Goal: Information Seeking & Learning: Learn about a topic

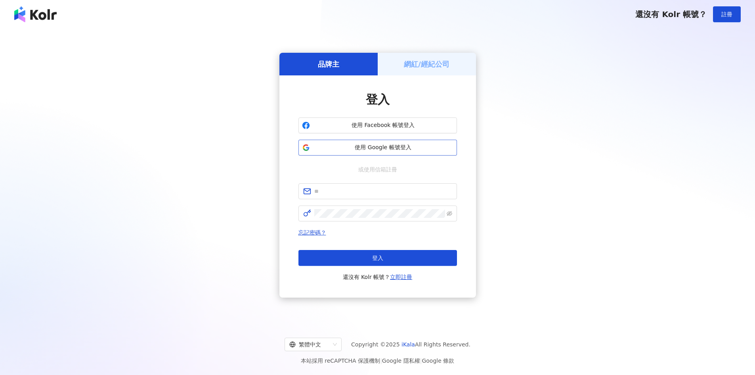
click at [399, 146] on span "使用 Google 帳號登入" at bounding box center [383, 148] width 140 height 8
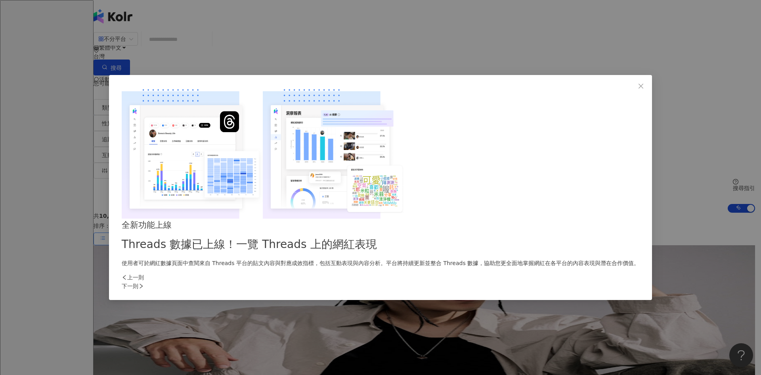
click at [507, 282] on div "下一則" at bounding box center [381, 286] width 518 height 9
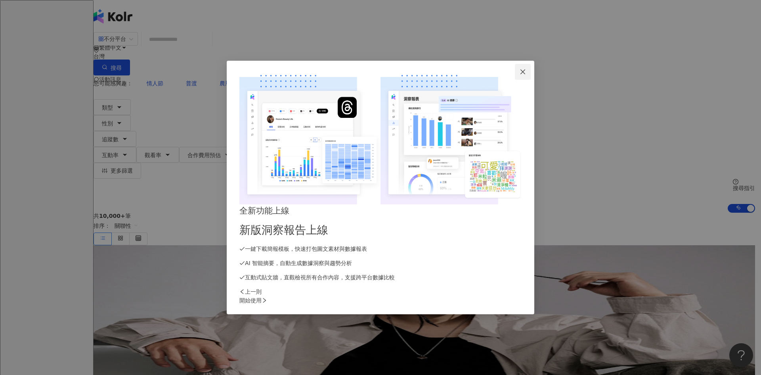
click at [526, 75] on icon "close" at bounding box center [523, 72] width 6 height 6
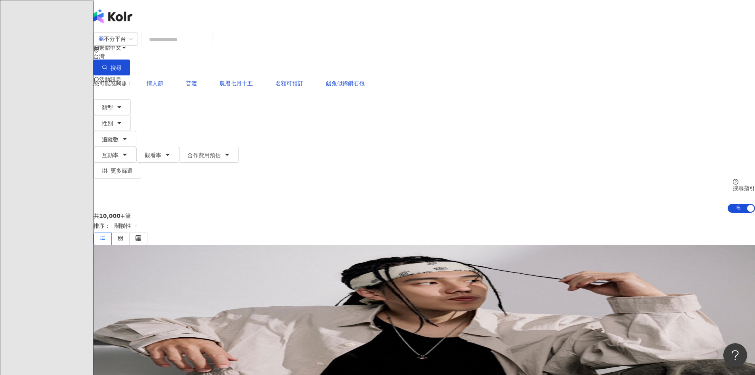
click at [115, 108] on icon at bounding box center [112, 111] width 6 height 6
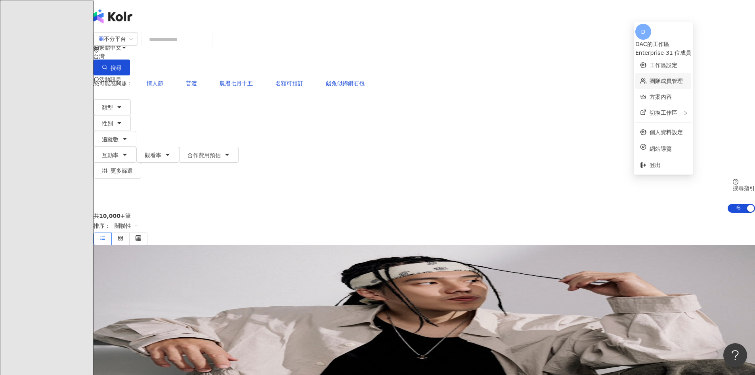
click at [672, 78] on link "團隊成員管理" at bounding box center [666, 81] width 33 height 6
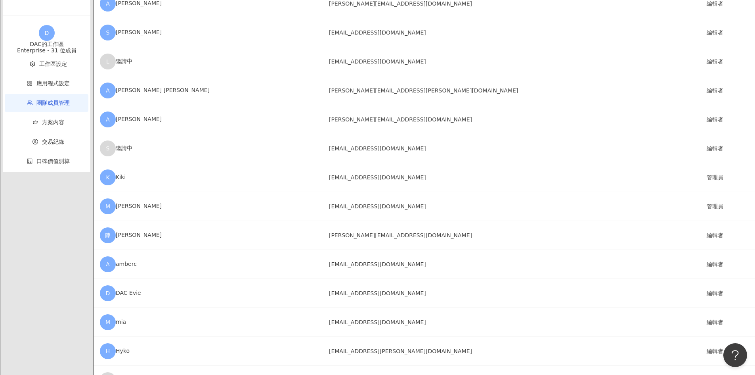
scroll to position [515, 0]
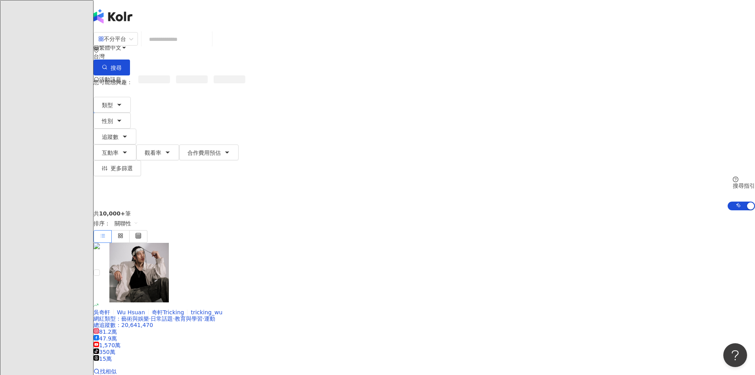
click at [207, 11] on div "繁體中文 活動訊息 D" at bounding box center [425, 63] width 662 height 127
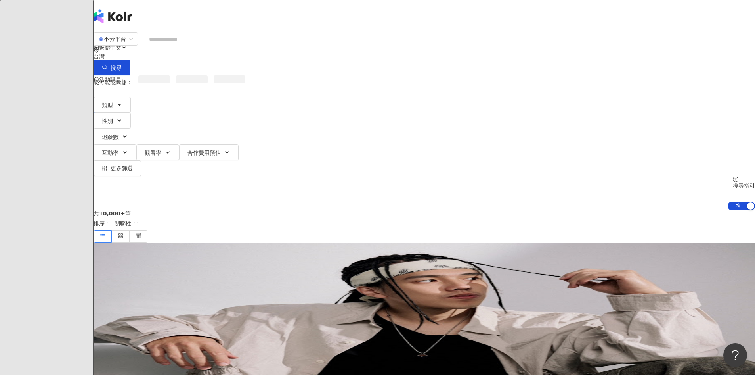
click at [262, 39] on div "不分平台 台灣 搜尋" at bounding box center [425, 54] width 662 height 44
click at [209, 47] on input "search" at bounding box center [177, 39] width 64 height 15
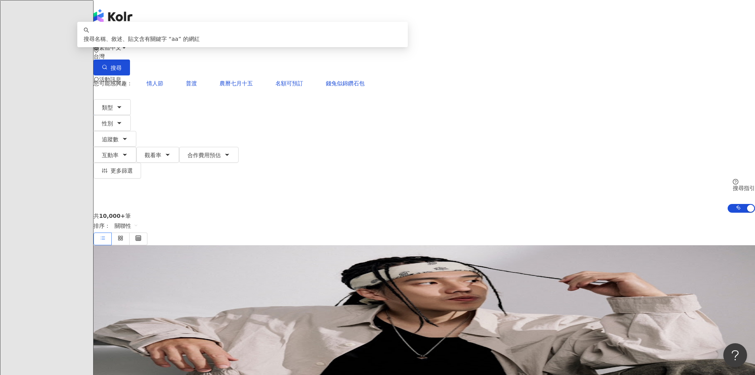
type input "*"
click at [131, 99] on button "類型" at bounding box center [112, 107] width 37 height 16
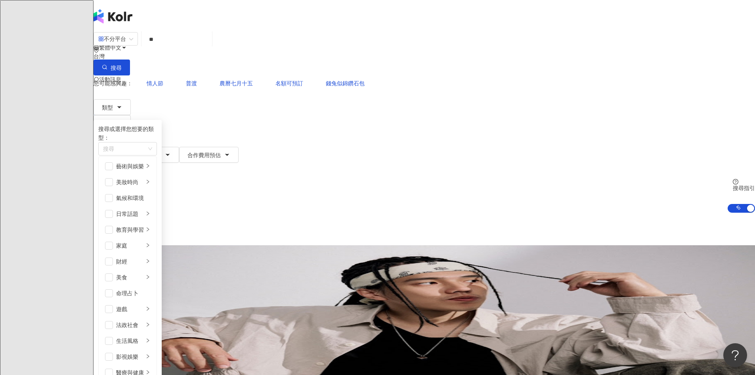
click at [209, 47] on input "**" at bounding box center [177, 39] width 64 height 15
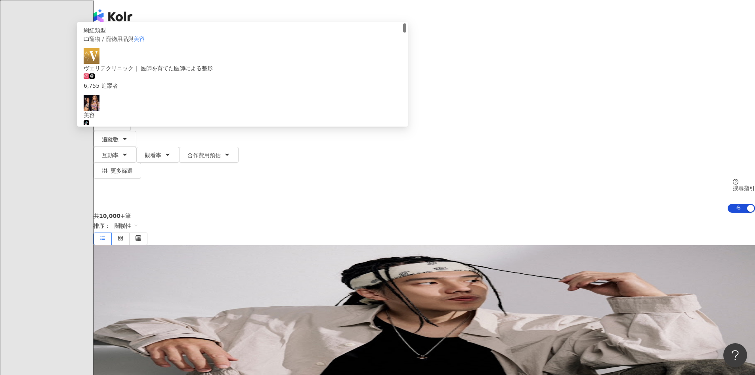
type input "*"
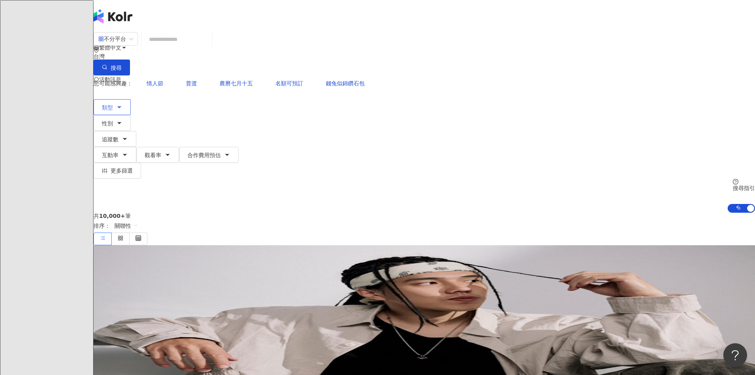
click at [113, 104] on span "類型" at bounding box center [107, 107] width 11 height 6
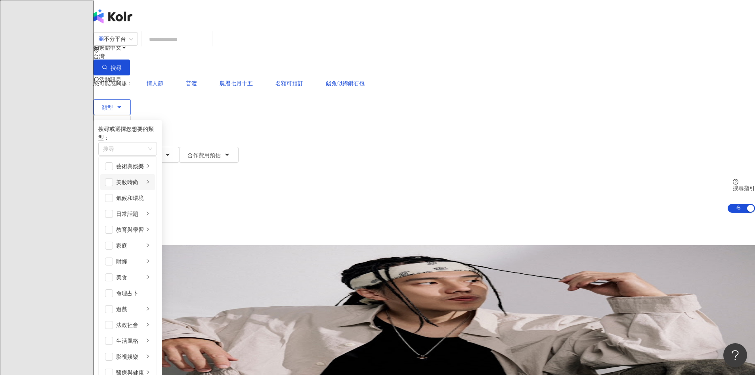
click at [144, 178] on div "美妝時尚" at bounding box center [130, 182] width 28 height 9
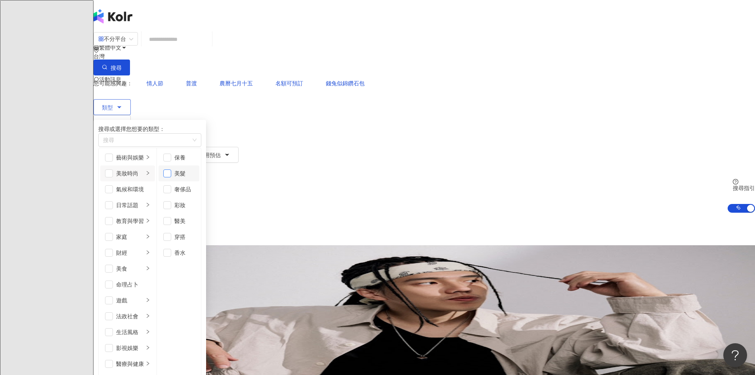
click at [171, 173] on span "button" at bounding box center [167, 173] width 8 height 8
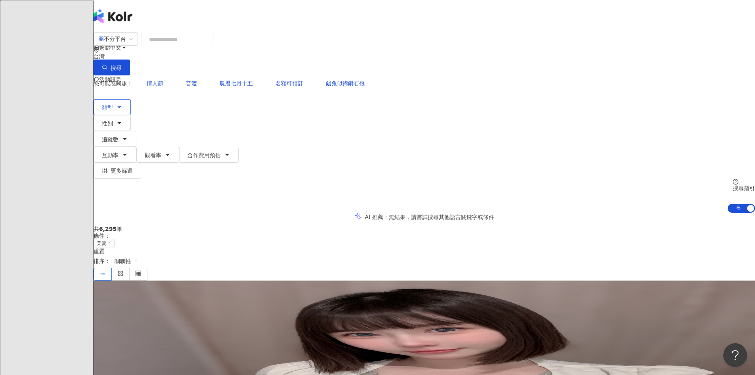
click at [131, 99] on button "類型" at bounding box center [112, 107] width 37 height 16
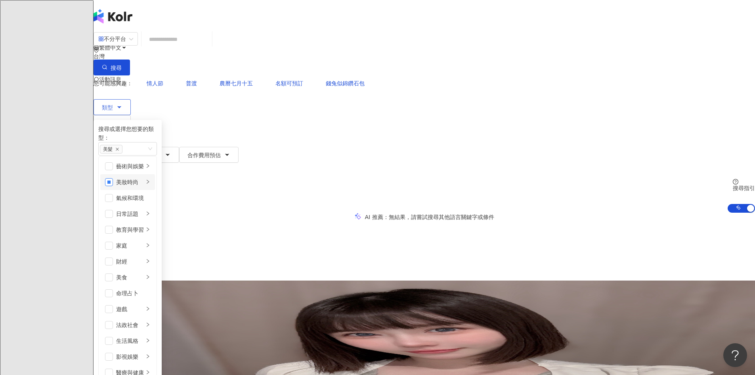
click at [113, 178] on span "button" at bounding box center [109, 182] width 8 height 8
click at [144, 178] on div "美妝時尚" at bounding box center [130, 182] width 28 height 9
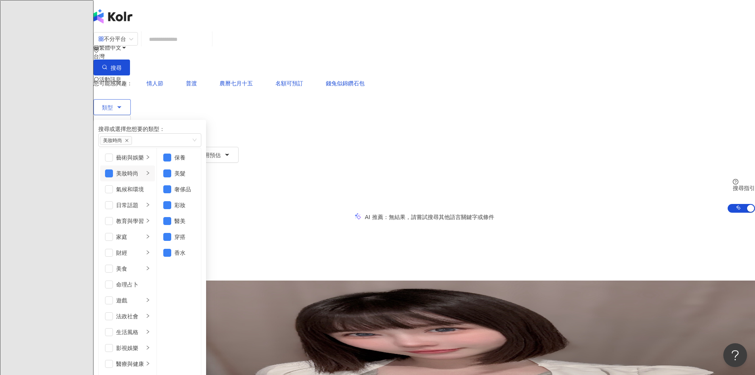
click at [144, 178] on div "美妝時尚" at bounding box center [130, 173] width 28 height 9
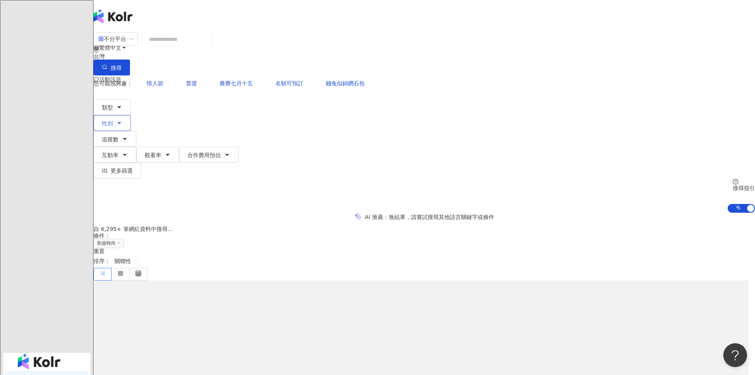
click at [131, 115] on button "性別" at bounding box center [112, 123] width 37 height 16
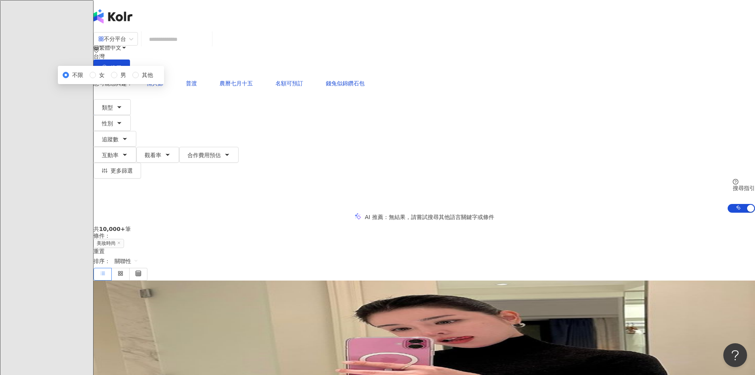
click at [155, 213] on div "AI 推薦 ： 無結果，請嘗試搜尋其他語言關鍵字或條件" at bounding box center [425, 217] width 662 height 8
click at [136, 131] on button "追蹤數" at bounding box center [115, 139] width 43 height 16
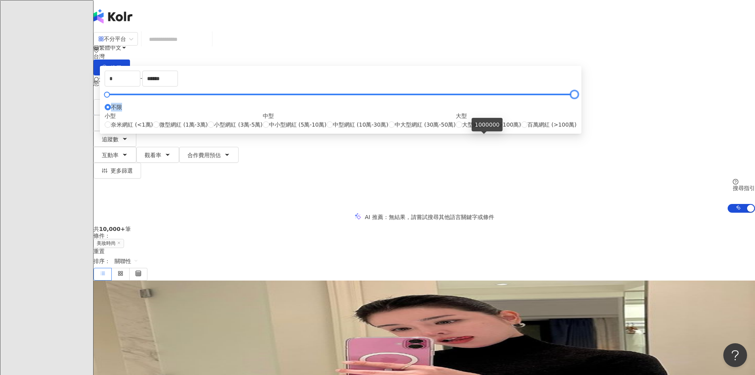
type input "*******"
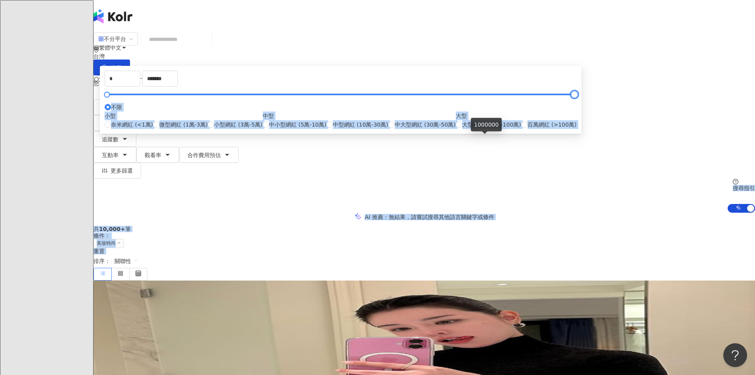
drag, startPoint x: 450, startPoint y: 140, endPoint x: 506, endPoint y: 145, distance: 56.9
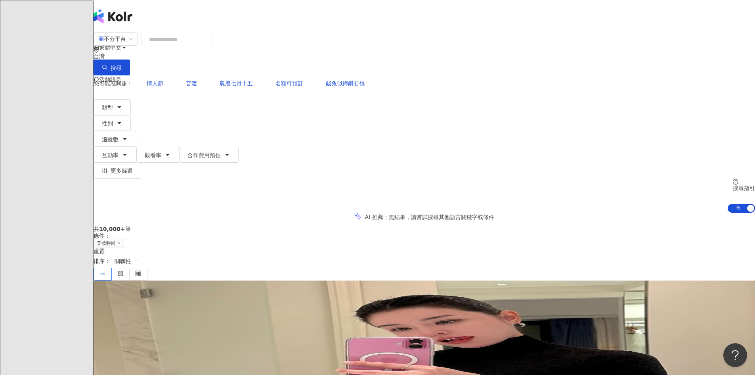
click at [136, 147] on button "互動率" at bounding box center [115, 155] width 43 height 16
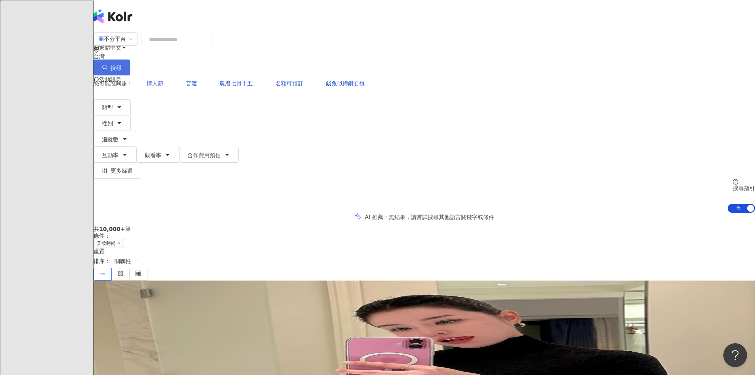
click at [130, 59] on button "搜尋" at bounding box center [112, 67] width 36 height 16
click at [141, 163] on button "更多篩選" at bounding box center [118, 171] width 48 height 16
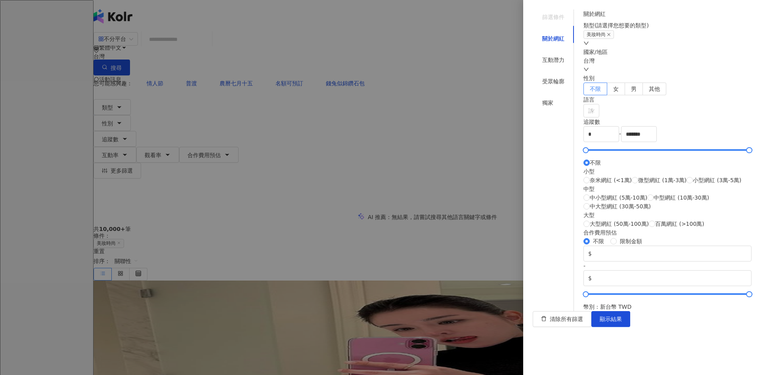
scroll to position [224, 0]
click at [555, 53] on div "互動潛力" at bounding box center [553, 59] width 41 height 15
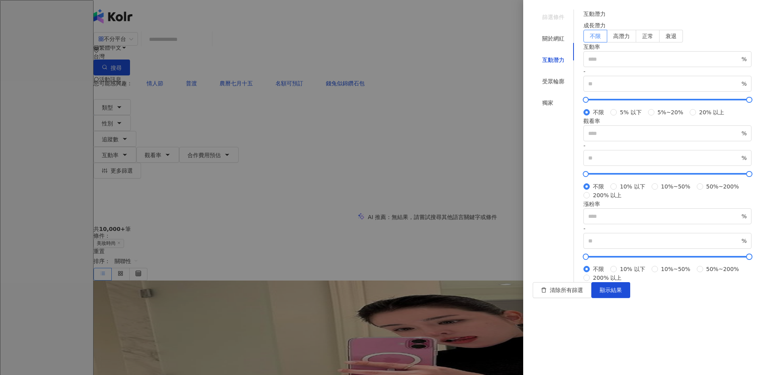
scroll to position [157, 0]
click at [554, 77] on div "受眾輪廓" at bounding box center [553, 81] width 22 height 9
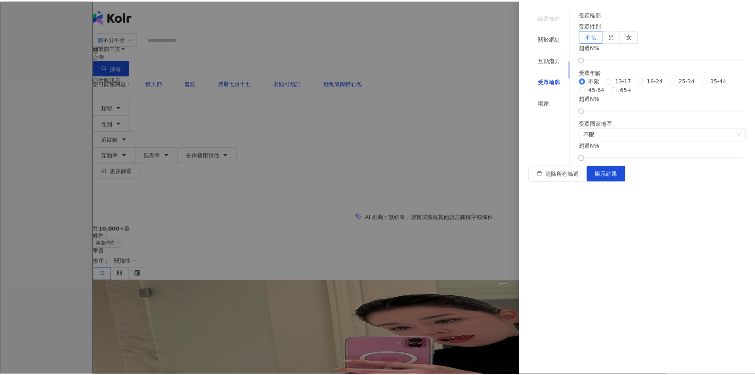
scroll to position [10, 0]
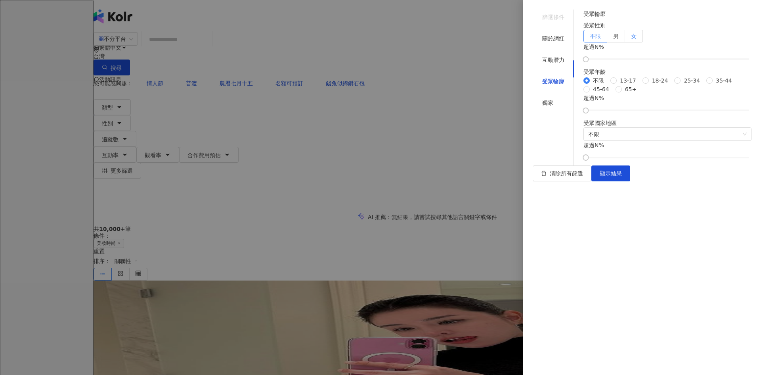
click at [643, 42] on label "女" at bounding box center [634, 36] width 18 height 13
click at [707, 85] on label "35-44" at bounding box center [721, 80] width 29 height 9
click at [681, 85] on span "25-34" at bounding box center [692, 80] width 23 height 9
click at [600, 94] on div "不限 [PHONE_NUMBER] [PHONE_NUMBER] 45-64 65+" at bounding box center [668, 84] width 168 height 17
click at [621, 140] on span "不限" at bounding box center [667, 134] width 159 height 13
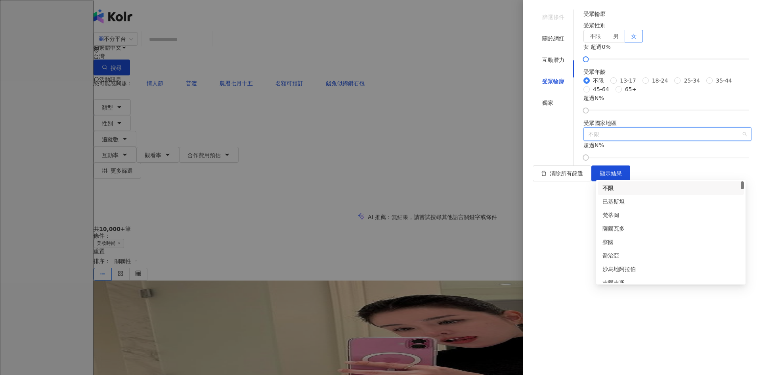
click at [680, 94] on div "不限 [PHONE_NUMBER] [PHONE_NUMBER] 45-64 65+" at bounding box center [668, 84] width 168 height 17
click at [622, 176] on span "顯示結果" at bounding box center [611, 173] width 22 height 6
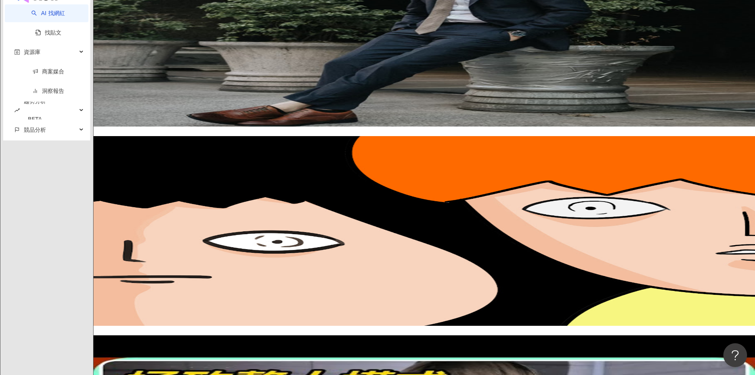
scroll to position [1309, 0]
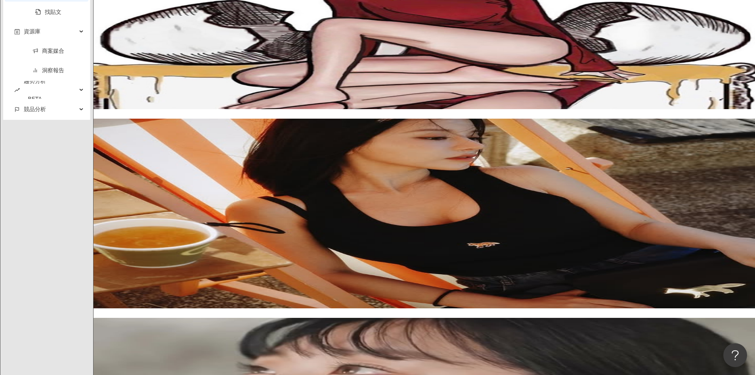
scroll to position [1335, 0]
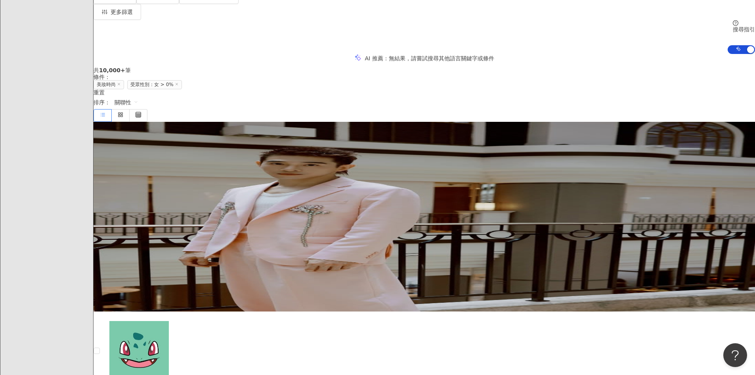
scroll to position [0, 0]
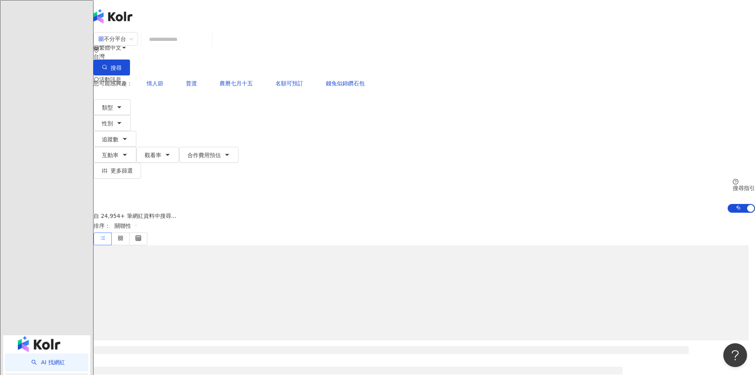
click at [42, 374] on link "找貼文" at bounding box center [48, 381] width 26 height 6
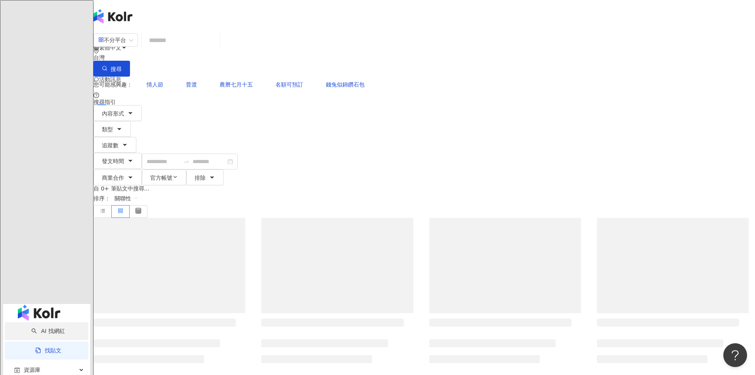
click at [42, 328] on link "AI 找網紅" at bounding box center [47, 331] width 33 height 6
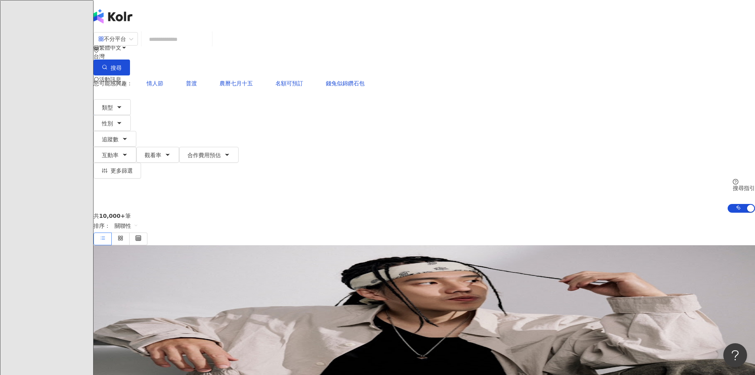
click at [209, 47] on input "search" at bounding box center [177, 39] width 64 height 15
click at [133, 45] on span "不分平台" at bounding box center [115, 39] width 35 height 13
click at [221, 110] on div "YouTube" at bounding box center [212, 108] width 40 height 9
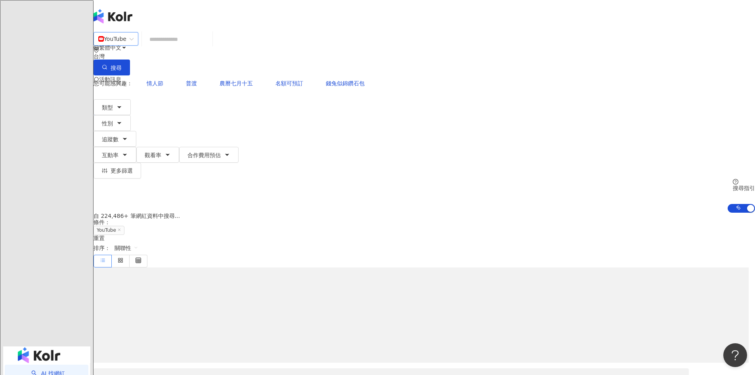
click at [209, 46] on input "search" at bounding box center [177, 39] width 64 height 15
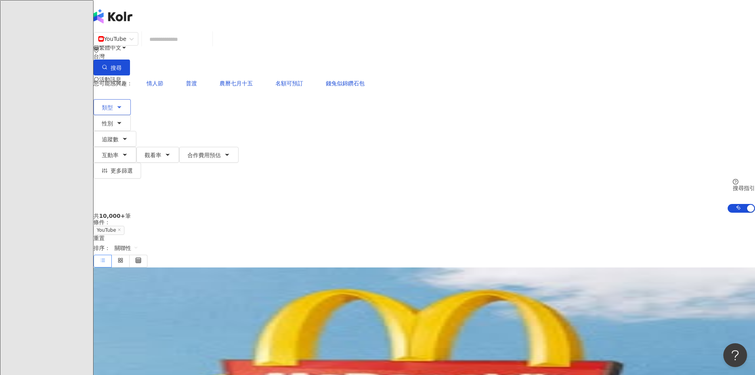
click at [131, 99] on button "類型" at bounding box center [112, 107] width 37 height 16
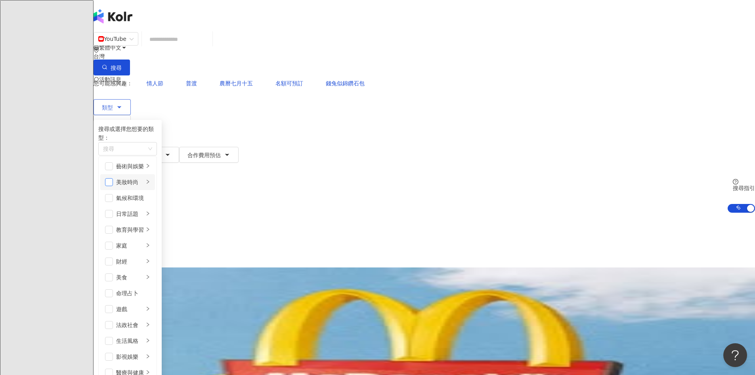
click at [113, 178] on span "button" at bounding box center [109, 182] width 8 height 8
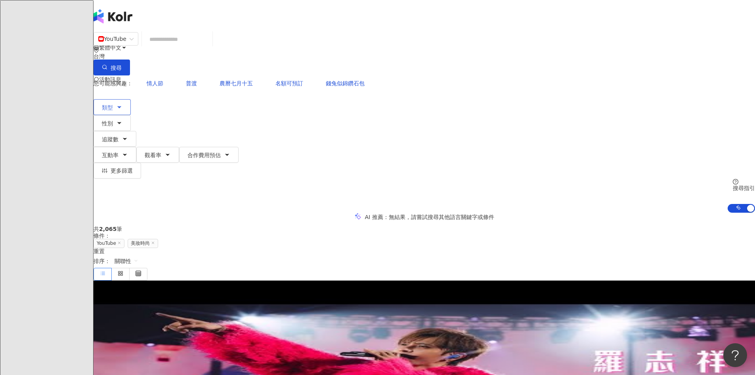
click at [131, 99] on button "類型" at bounding box center [112, 107] width 37 height 16
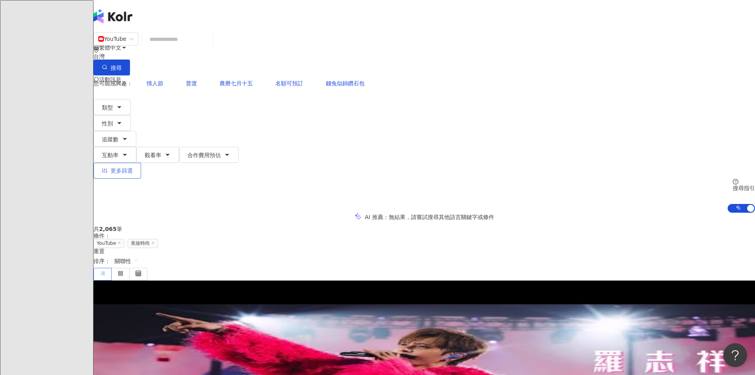
click at [141, 163] on button "更多篩選" at bounding box center [118, 171] width 48 height 16
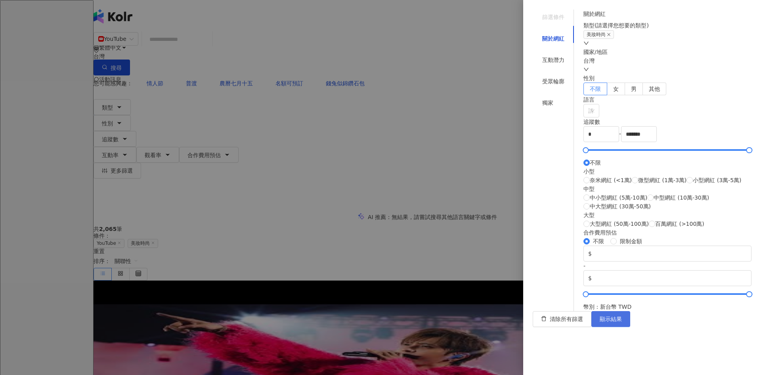
click at [630, 327] on button "顯示結果" at bounding box center [611, 319] width 39 height 16
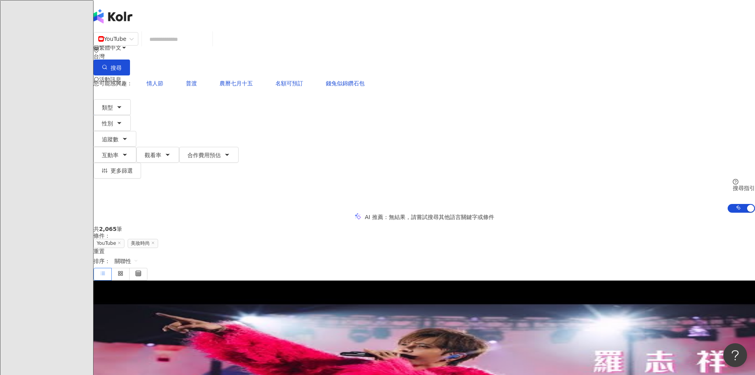
click at [209, 44] on input "search" at bounding box center [177, 39] width 64 height 15
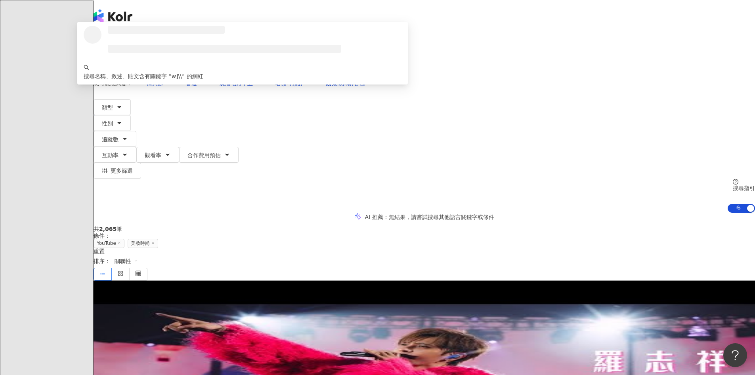
scroll to position [0, 0]
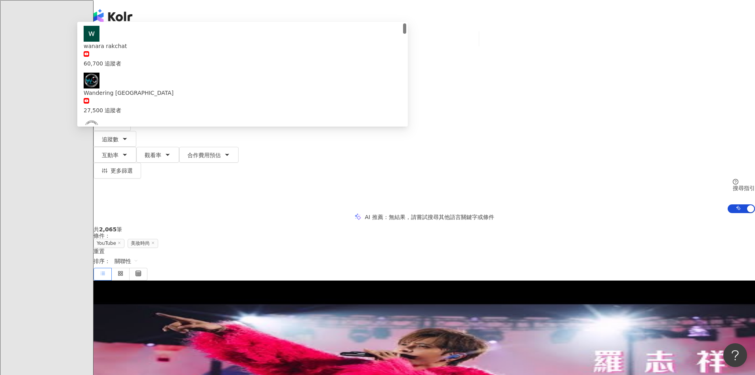
type input "*"
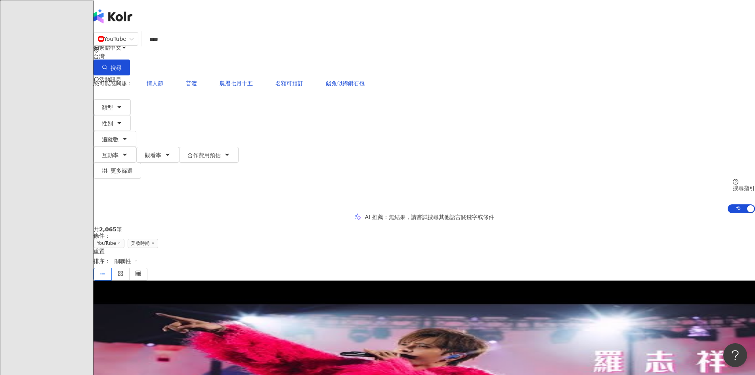
type input "****"
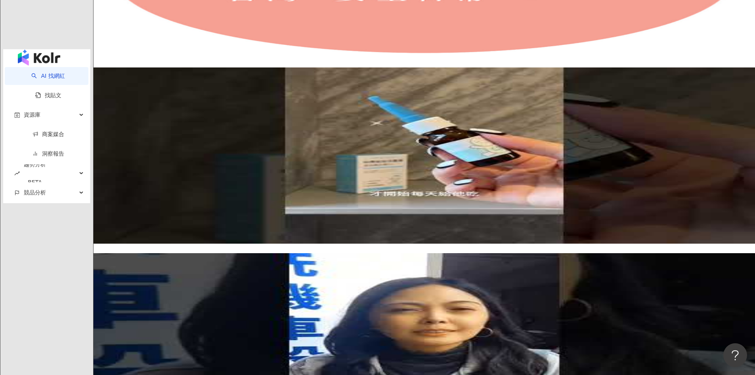
scroll to position [1012, 0]
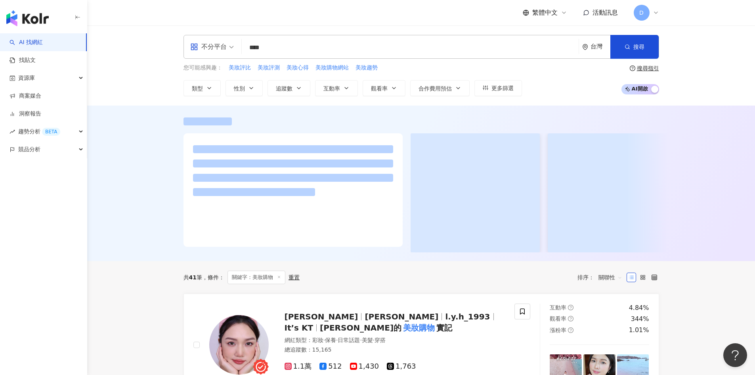
click at [113, 186] on div at bounding box center [421, 182] width 668 height 155
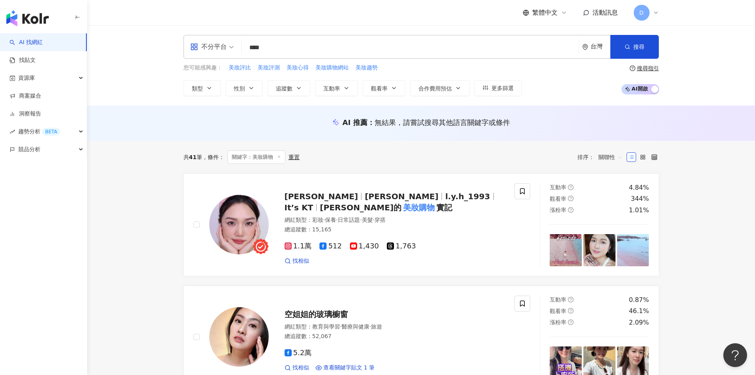
click at [226, 52] on div "不分平台" at bounding box center [208, 46] width 36 height 13
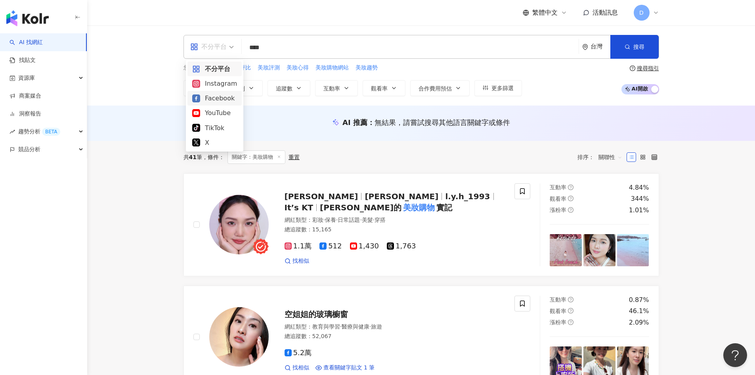
click at [152, 121] on div "AI 推薦 ： 無結果，請嘗試搜尋其他語言關鍵字或條件" at bounding box center [421, 122] width 668 height 35
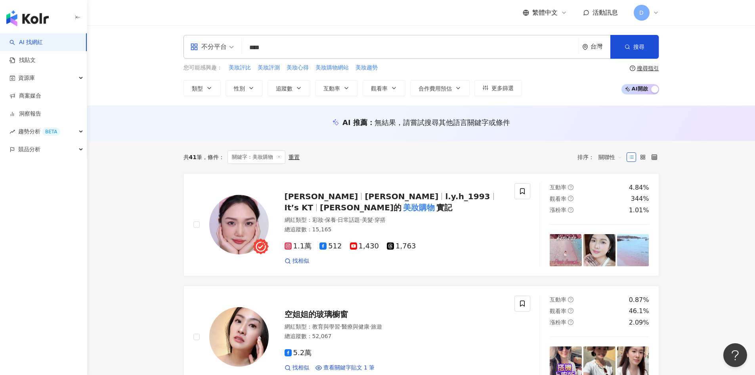
click at [291, 158] on div "重置" at bounding box center [294, 157] width 11 height 6
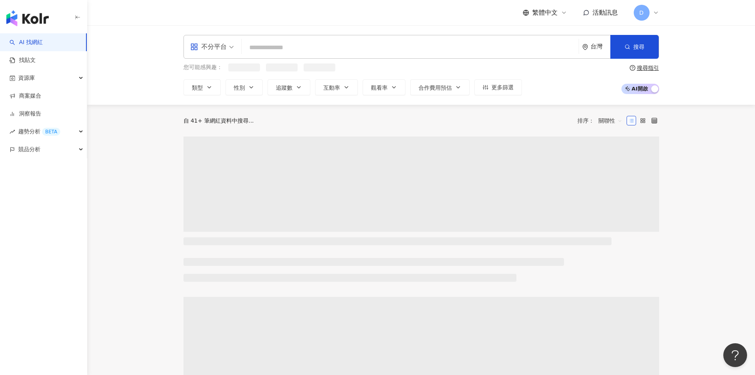
click at [232, 48] on span "不分平台" at bounding box center [212, 46] width 44 height 13
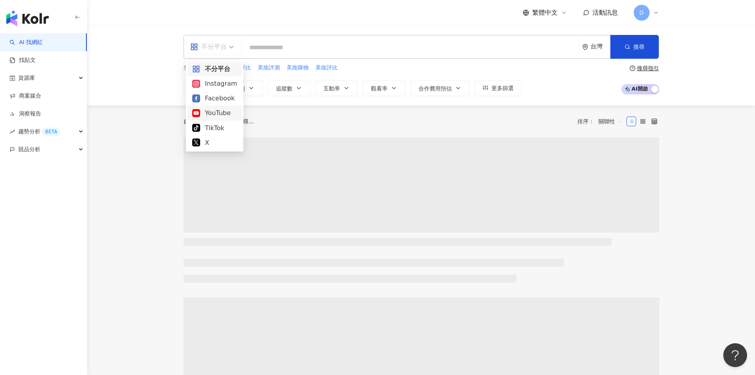
click at [230, 113] on div "YouTube" at bounding box center [214, 113] width 45 height 10
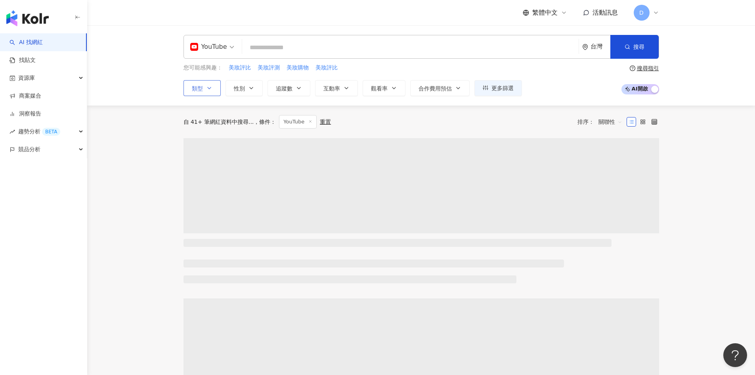
click at [213, 91] on button "類型" at bounding box center [202, 88] width 37 height 16
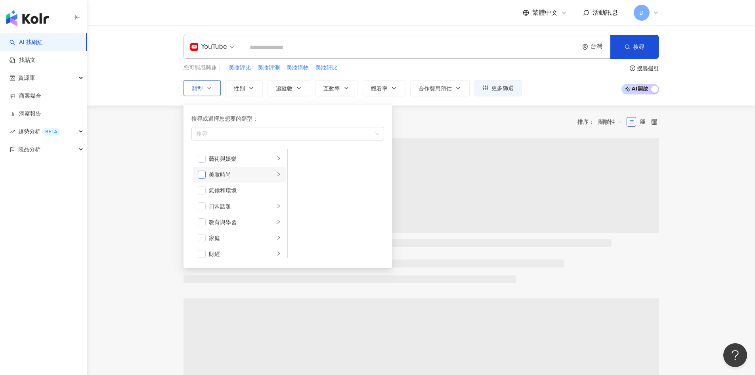
click at [204, 172] on span "button" at bounding box center [202, 175] width 8 height 8
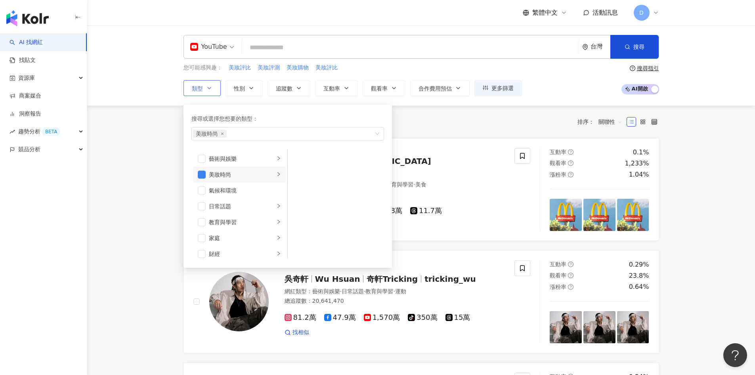
click at [270, 178] on li "美妝時尚" at bounding box center [239, 175] width 93 height 16
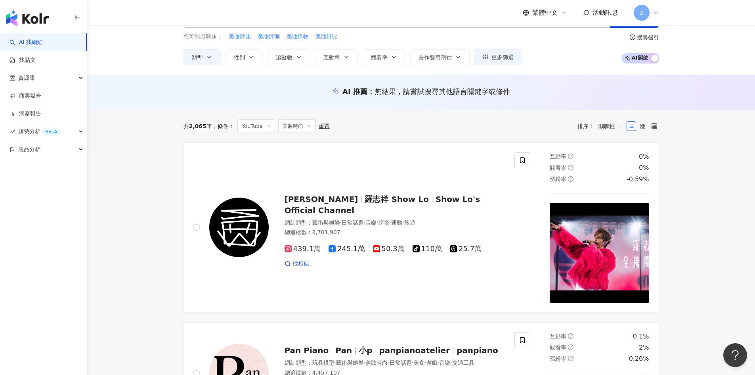
scroll to position [29, 0]
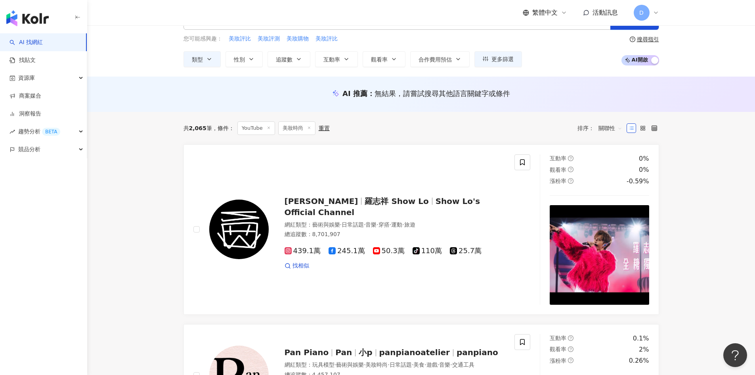
click at [310, 65] on div "類型 性別 追蹤數 互動率 觀看率 合作費用預估 更多篩選" at bounding box center [353, 59] width 339 height 16
click at [306, 63] on button "追蹤數" at bounding box center [289, 59] width 43 height 16
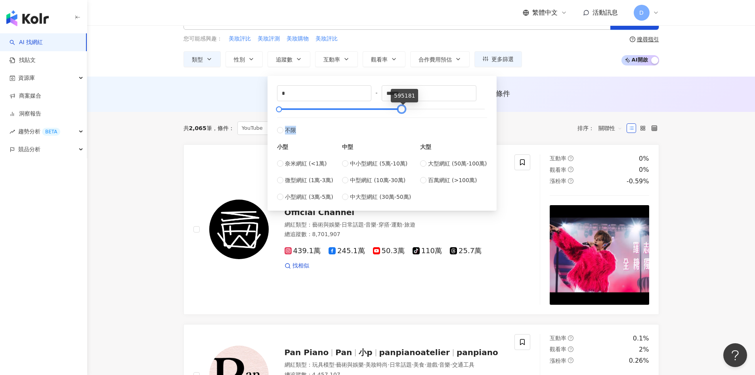
type input "******"
drag, startPoint x: 432, startPoint y: 111, endPoint x: 398, endPoint y: 115, distance: 33.9
click at [398, 115] on div "* - ****** 不限 小型 奈米網紅 (<1萬) 微型網紅 (1萬-3萬) 小型網紅 (3萬-5萬) 中型 中小型網紅 (5萬-10萬) 中型網紅 (1…" at bounding box center [382, 143] width 210 height 116
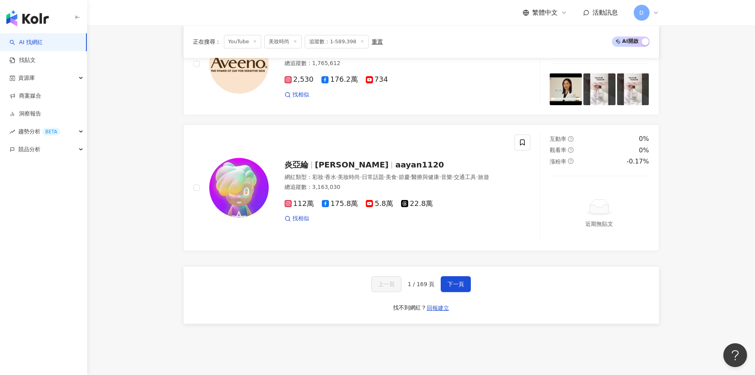
scroll to position [1567, 0]
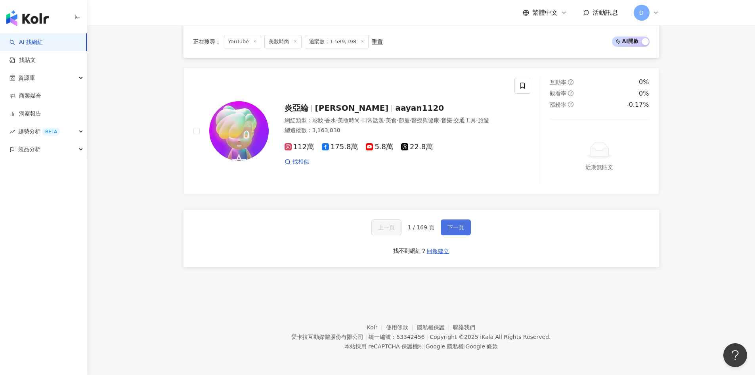
click at [452, 224] on span "下一頁" at bounding box center [456, 227] width 17 height 6
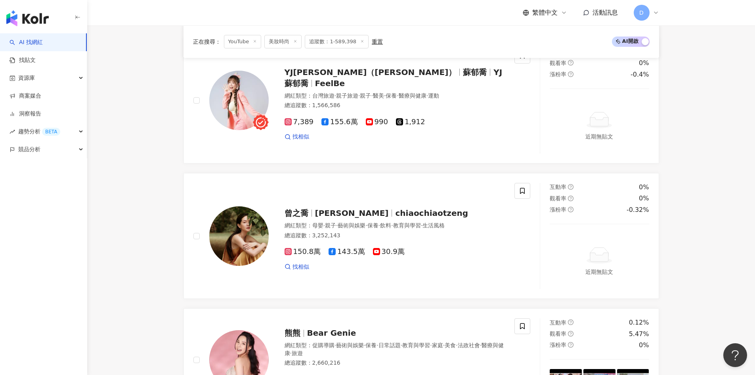
scroll to position [1476, 0]
